Goal: Find specific page/section: Find specific page/section

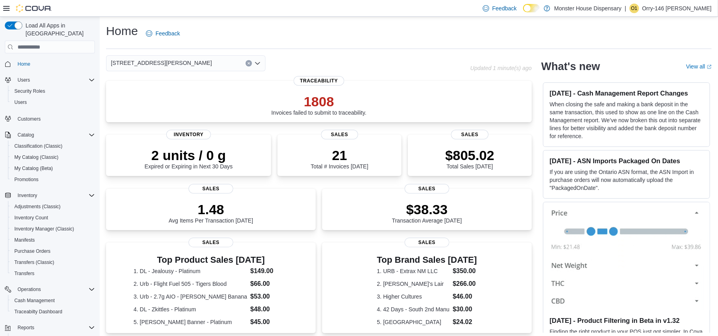
click at [260, 63] on icon "Open list of options" at bounding box center [257, 63] width 6 height 6
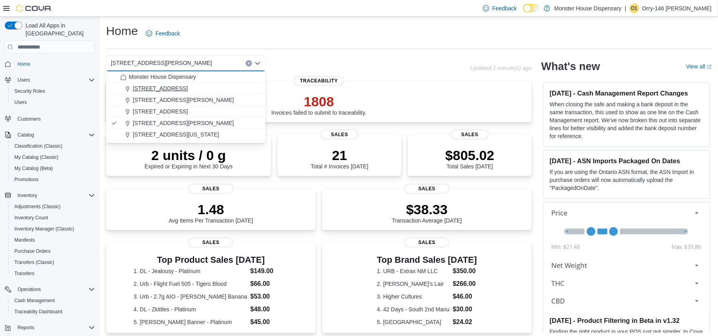
click at [177, 89] on span "[STREET_ADDRESS]" at bounding box center [160, 89] width 55 height 8
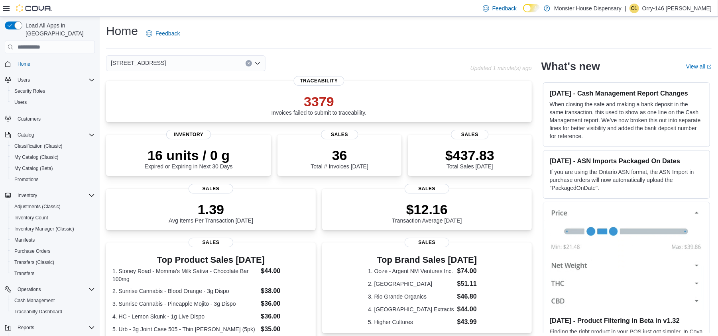
click at [260, 61] on icon "Open list of options" at bounding box center [257, 63] width 6 height 6
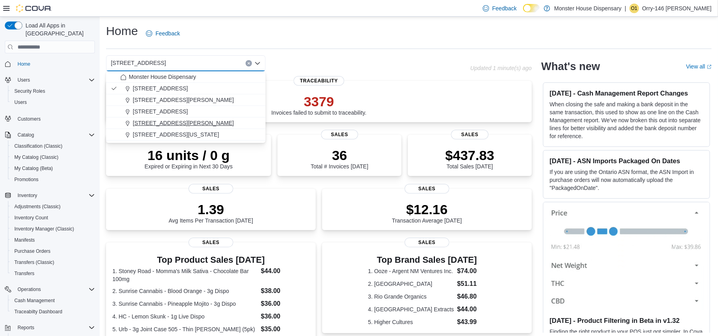
click at [148, 123] on span "[STREET_ADDRESS][PERSON_NAME]" at bounding box center [183, 123] width 101 height 8
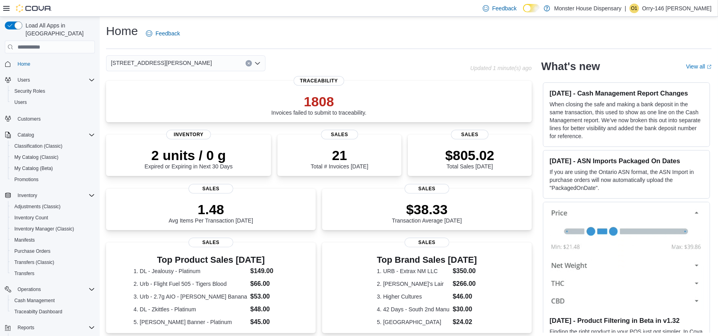
click at [259, 63] on icon "Open list of options" at bounding box center [257, 63] width 5 height 2
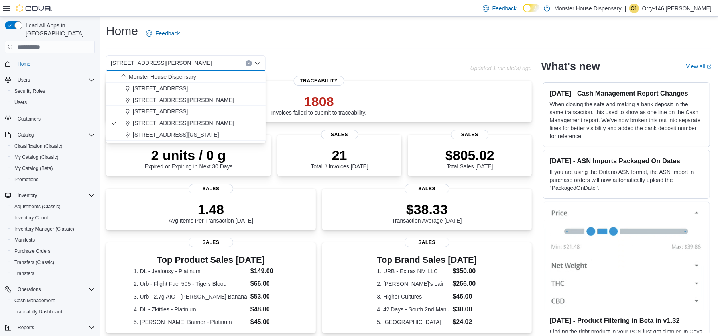
click at [373, 64] on div "[STREET_ADDRESS][PERSON_NAME] Selected. [STREET_ADDRESS][PERSON_NAME] Press Bac…" at bounding box center [288, 63] width 364 height 16
